Goal: Task Accomplishment & Management: Use online tool/utility

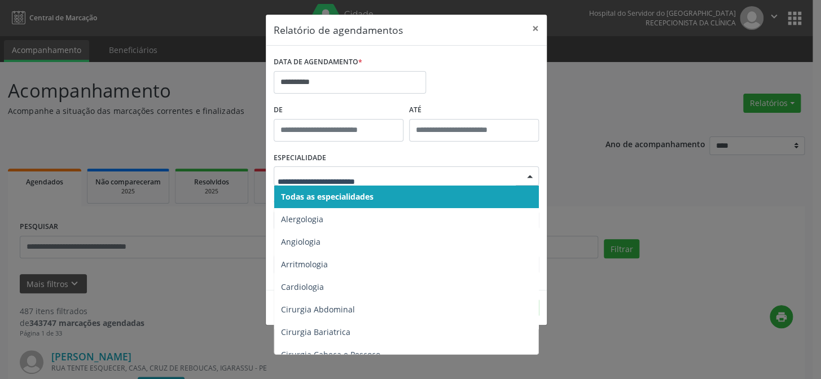
click at [372, 198] on span "Todas as especialidades" at bounding box center [327, 196] width 93 height 11
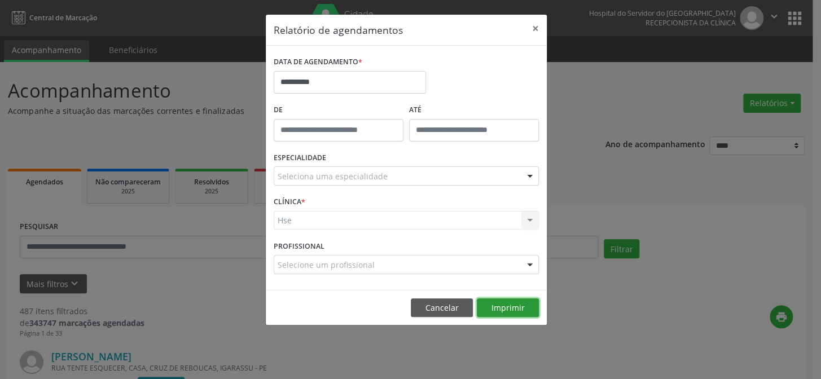
click at [503, 311] on button "Imprimir" at bounding box center [508, 307] width 62 height 19
click at [533, 27] on button "×" at bounding box center [535, 29] width 23 height 28
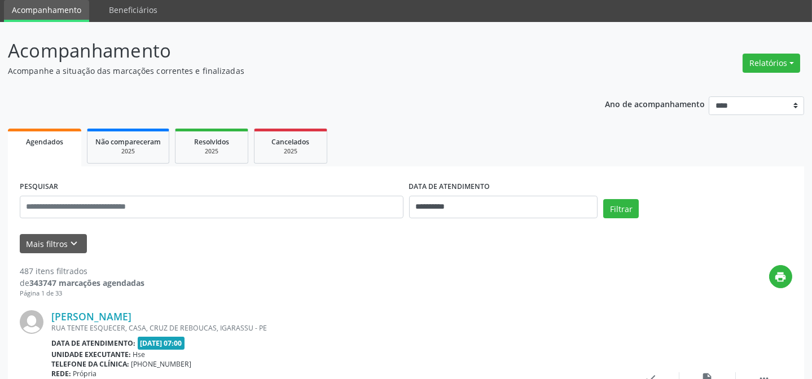
scroll to position [102, 0]
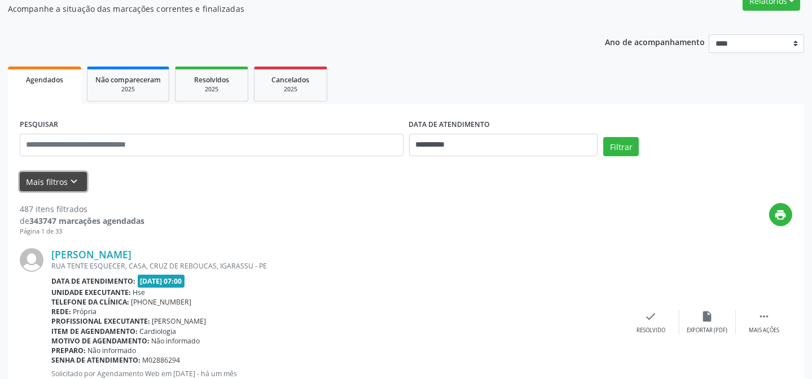
click at [47, 181] on button "Mais filtros keyboard_arrow_down" at bounding box center [53, 182] width 67 height 20
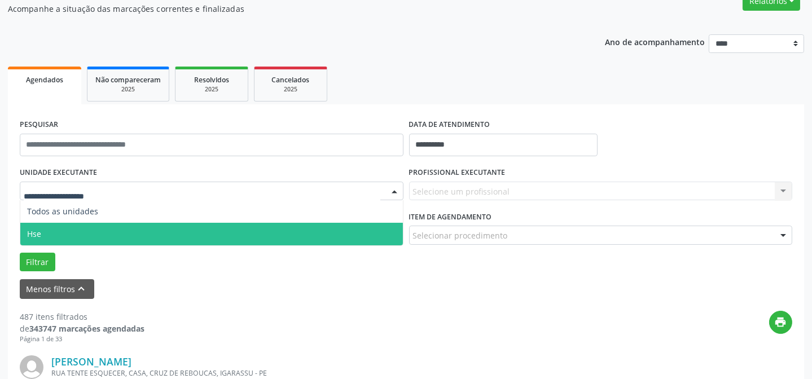
click at [52, 231] on span "Hse" at bounding box center [211, 234] width 383 height 23
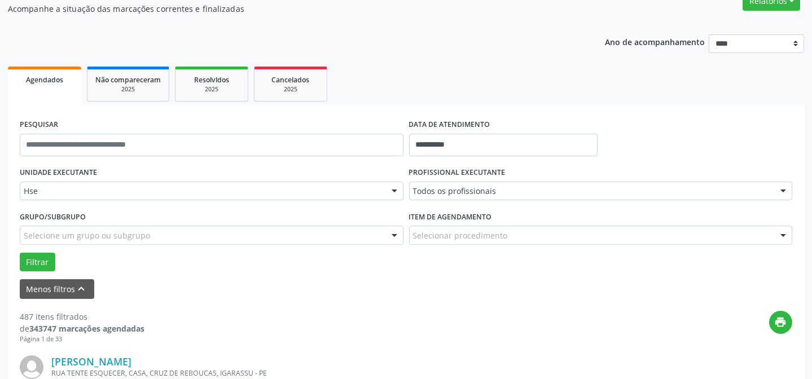
click at [474, 209] on label "Item de agendamento" at bounding box center [450, 216] width 83 height 17
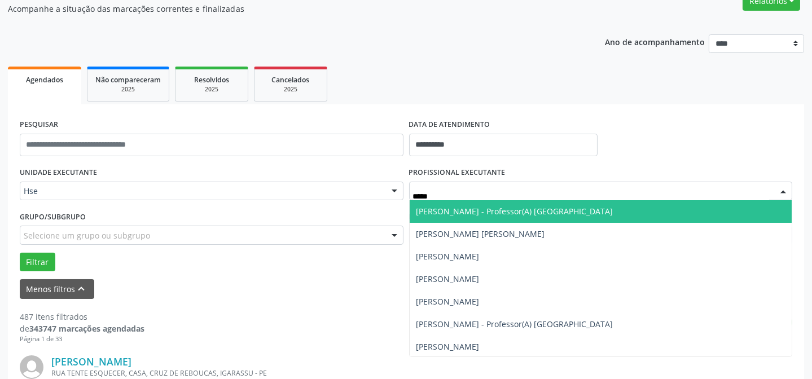
type input "******"
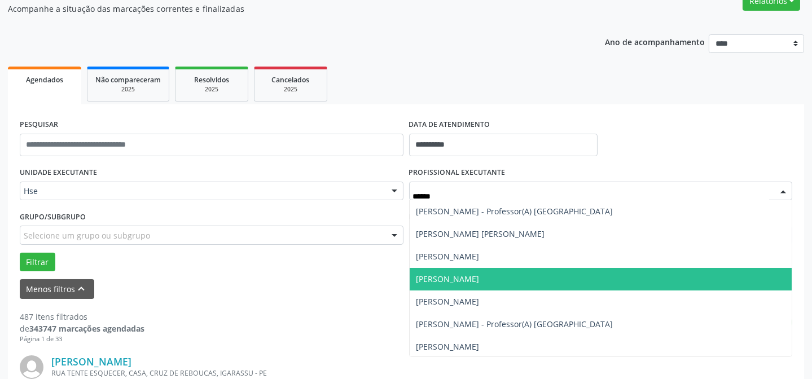
click at [480, 274] on span "[PERSON_NAME]" at bounding box center [447, 279] width 63 height 11
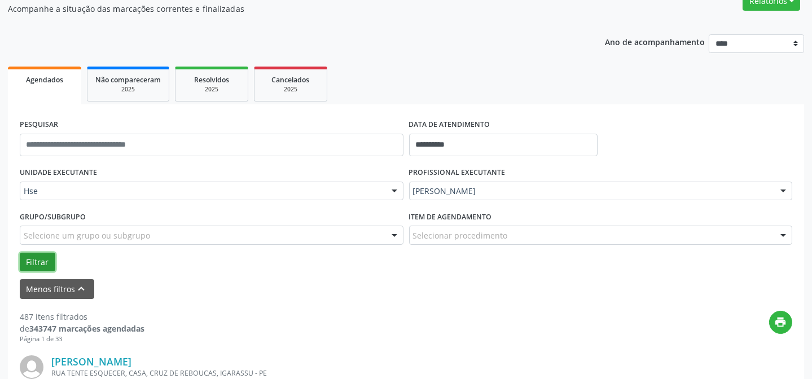
click at [39, 254] on button "Filtrar" at bounding box center [38, 262] width 36 height 19
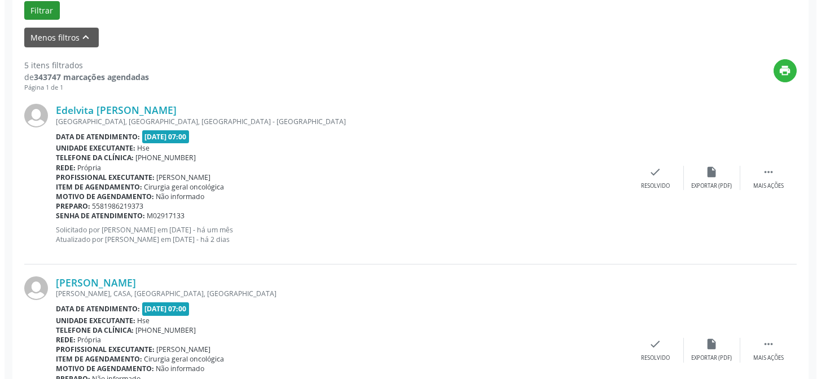
scroll to position [359, 0]
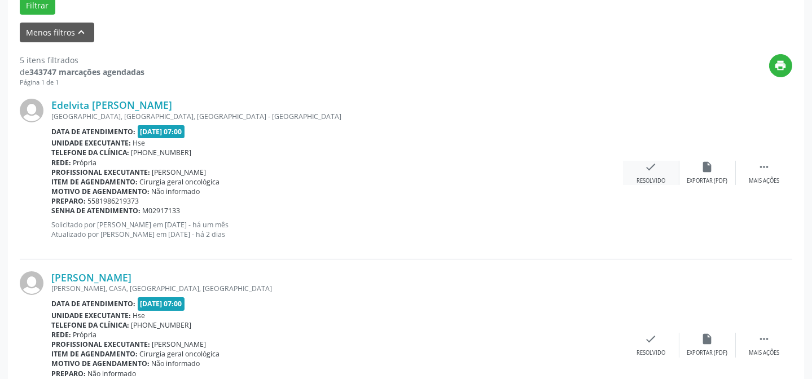
click at [658, 174] on div "check Resolvido" at bounding box center [651, 173] width 56 height 24
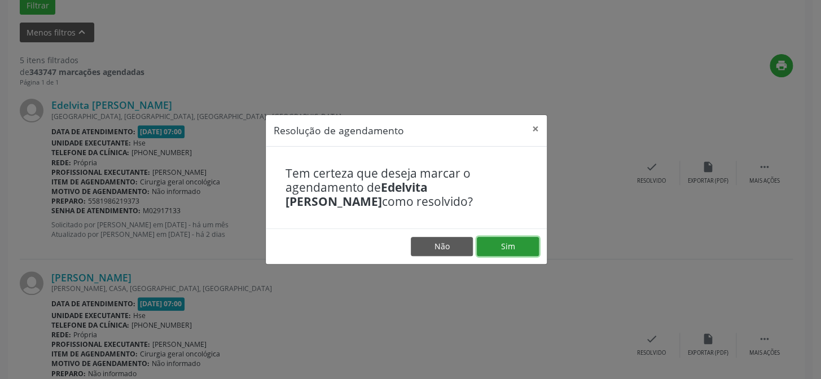
click at [522, 243] on button "Sim" at bounding box center [508, 246] width 62 height 19
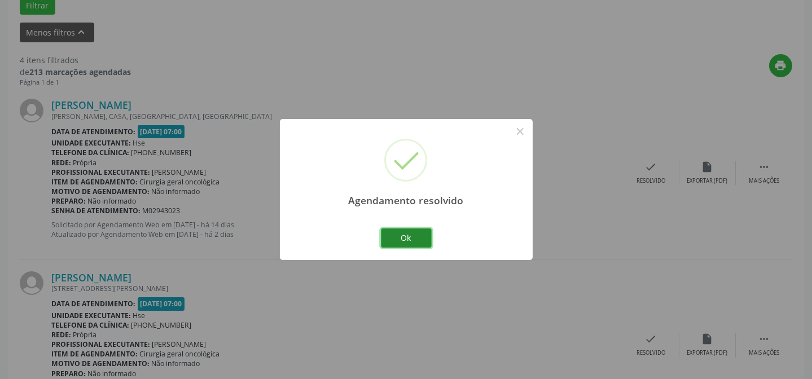
click at [412, 231] on button "Ok" at bounding box center [406, 238] width 51 height 19
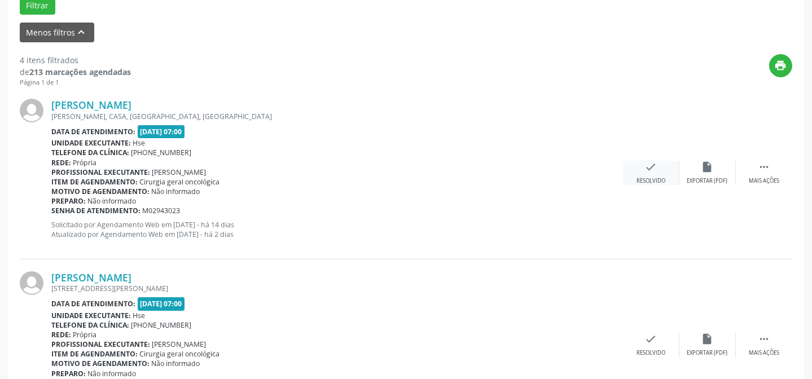
click at [646, 163] on icon "check" at bounding box center [651, 167] width 12 height 12
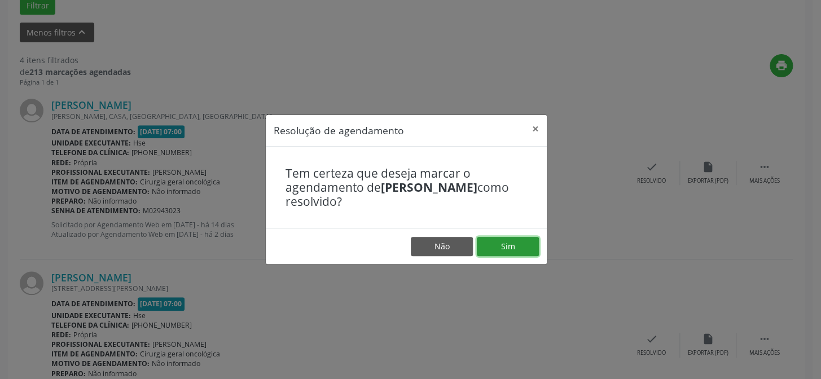
click at [516, 250] on button "Sim" at bounding box center [508, 246] width 62 height 19
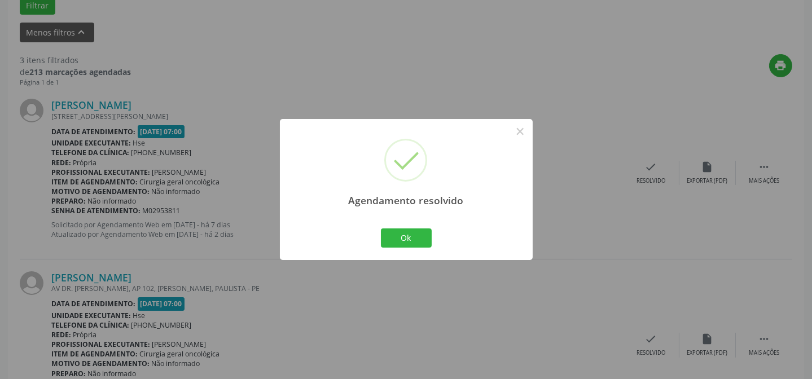
click at [413, 227] on div "Ok Cancel" at bounding box center [406, 238] width 56 height 24
click at [414, 234] on button "Ok" at bounding box center [406, 238] width 51 height 19
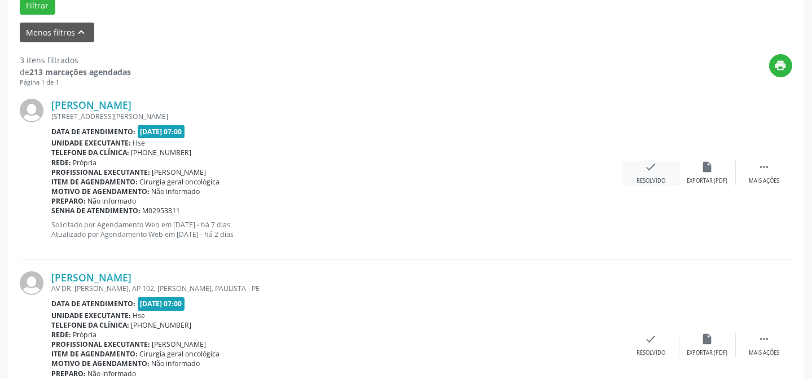
click at [643, 162] on div "check Resolvido" at bounding box center [651, 173] width 56 height 24
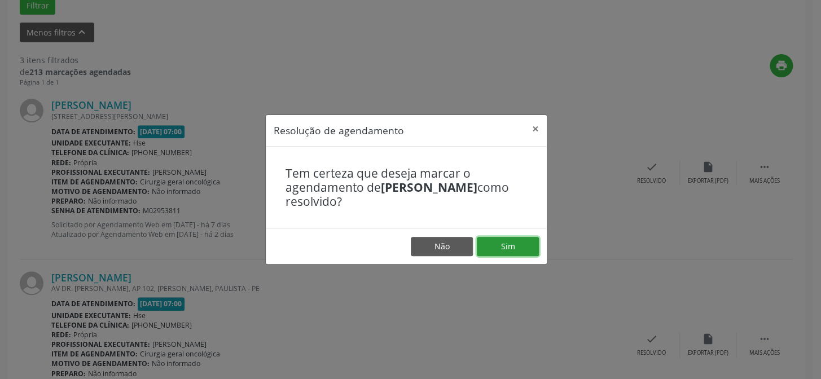
click at [502, 240] on button "Sim" at bounding box center [508, 246] width 62 height 19
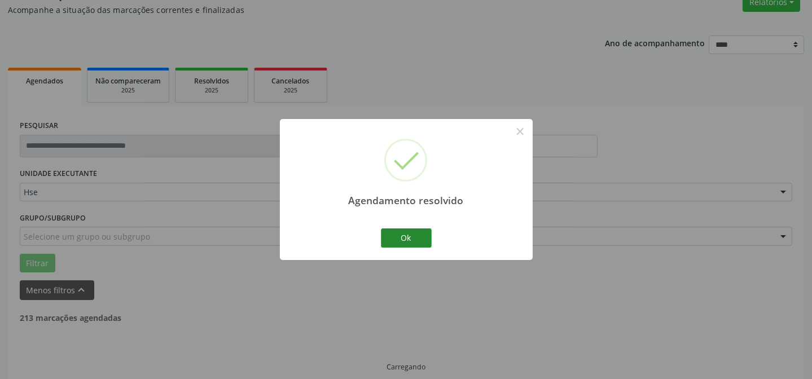
scroll to position [113, 0]
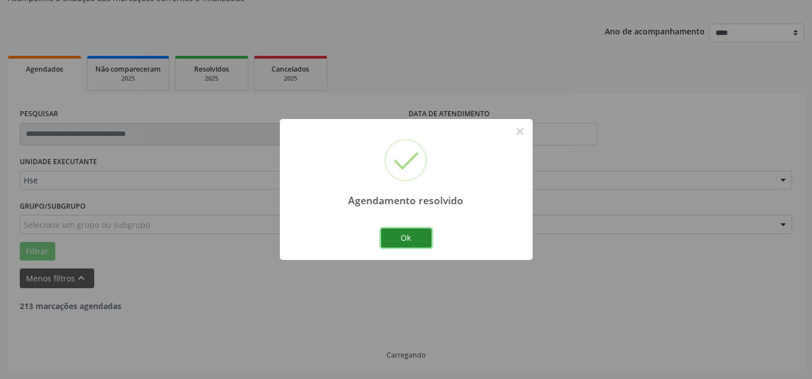
click at [406, 237] on button "Ok" at bounding box center [406, 238] width 51 height 19
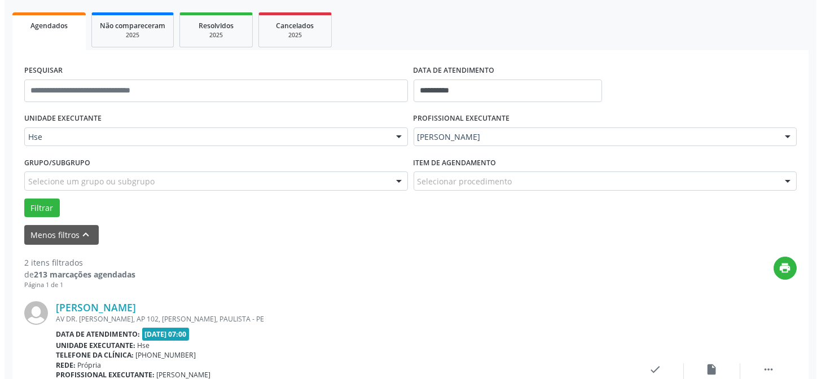
scroll to position [215, 0]
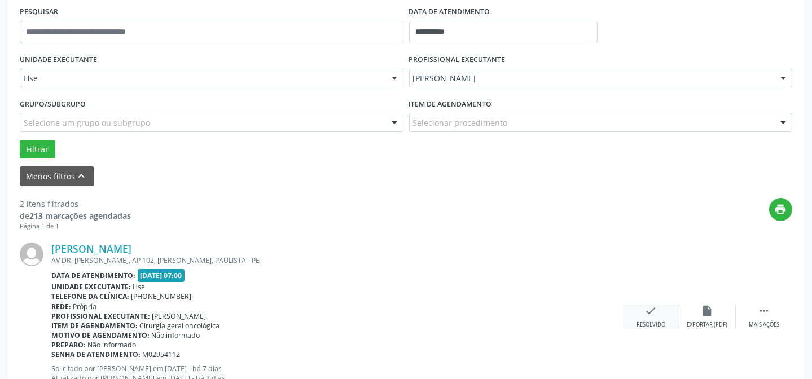
click at [656, 311] on icon "check" at bounding box center [651, 311] width 12 height 12
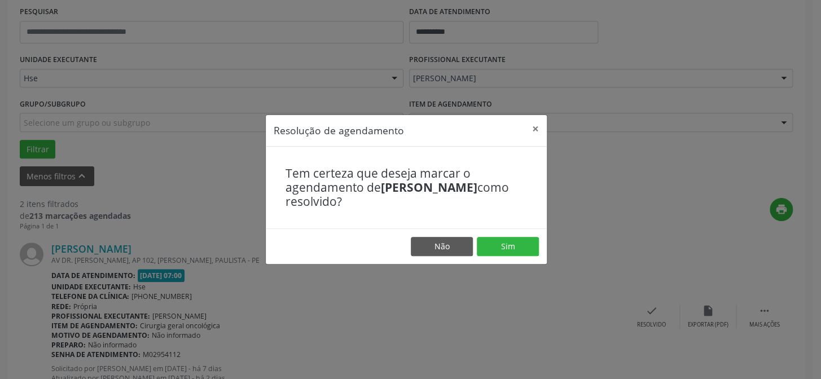
click at [523, 233] on footer "Não Sim" at bounding box center [406, 247] width 281 height 36
click at [521, 247] on button "Sim" at bounding box center [508, 246] width 62 height 19
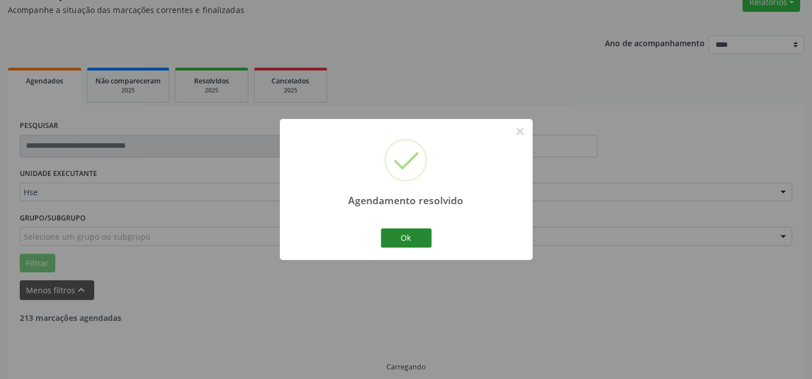
scroll to position [113, 0]
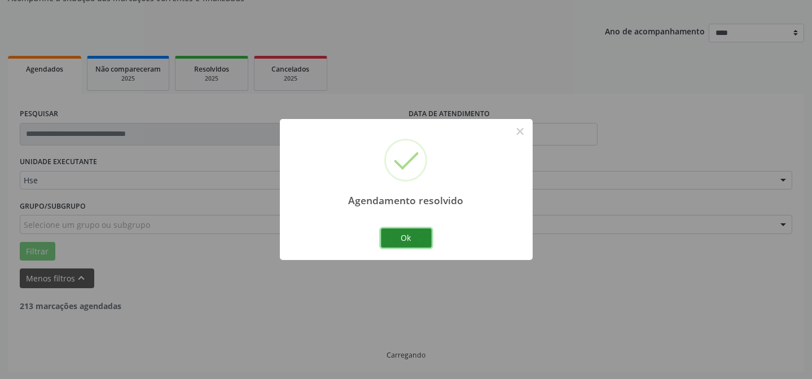
click at [418, 238] on button "Ok" at bounding box center [406, 238] width 51 height 19
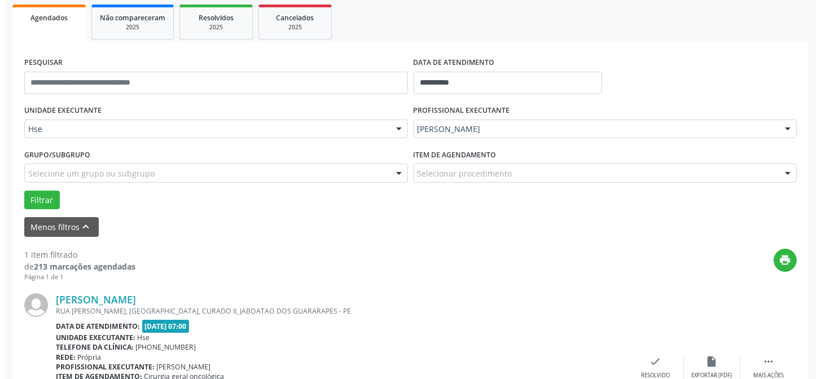
scroll to position [215, 0]
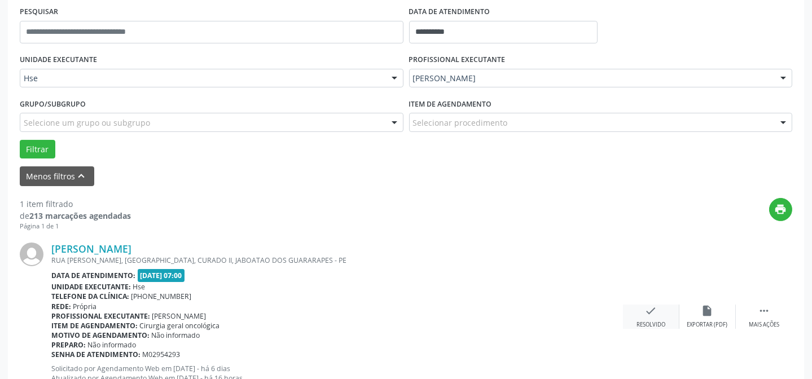
click at [664, 305] on div "check Resolvido" at bounding box center [651, 317] width 56 height 24
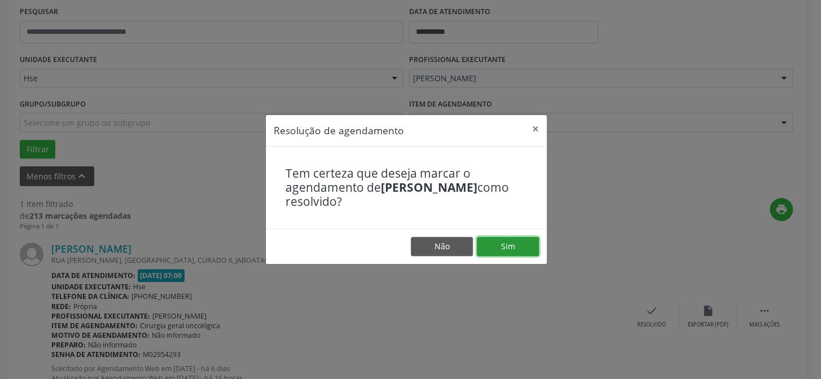
click at [499, 238] on button "Sim" at bounding box center [508, 246] width 62 height 19
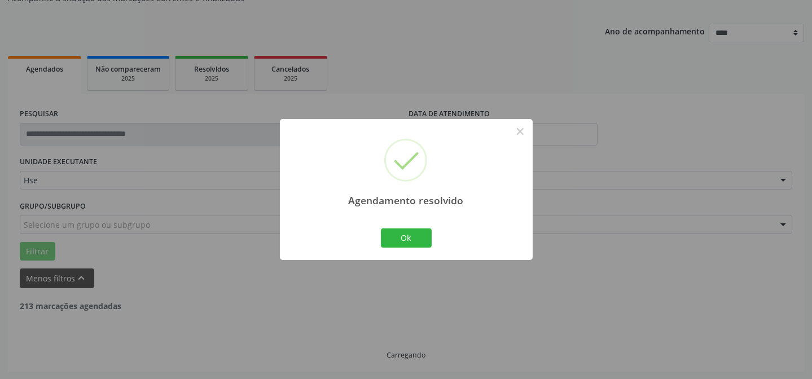
scroll to position [76, 0]
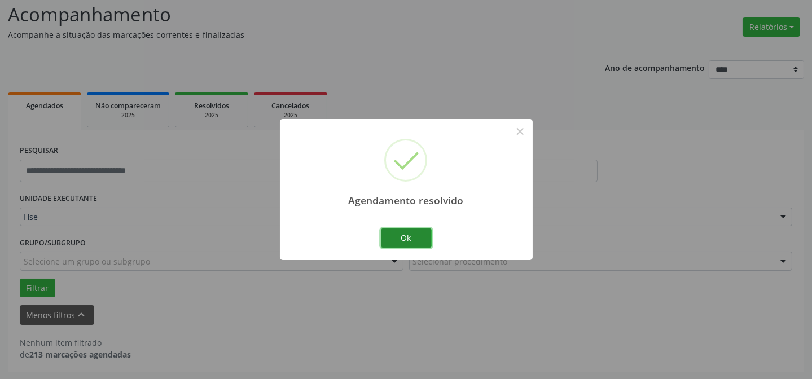
click at [407, 236] on button "Ok" at bounding box center [406, 238] width 51 height 19
